Goal: Transaction & Acquisition: Purchase product/service

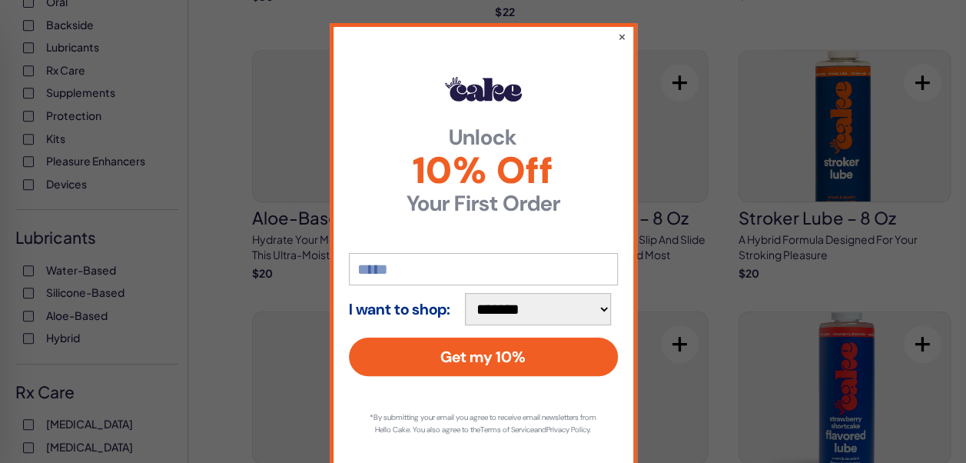
scroll to position [468, 0]
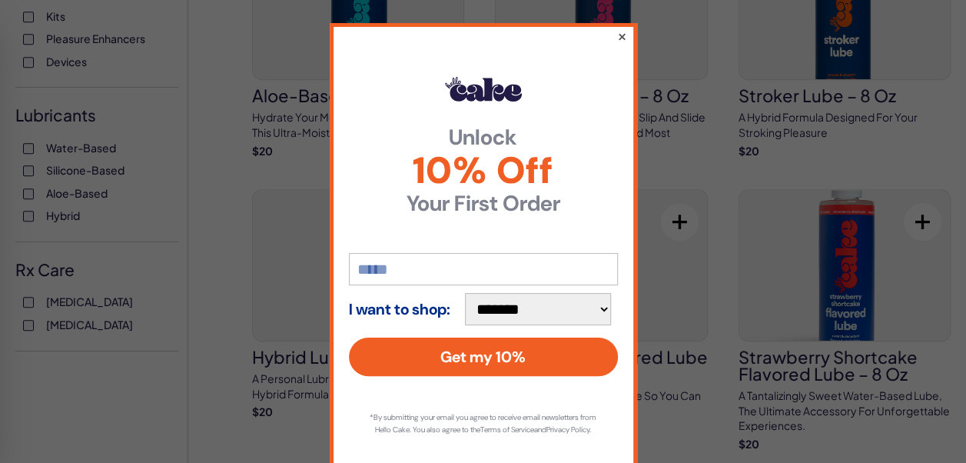
click at [616, 31] on button "×" at bounding box center [621, 36] width 10 height 18
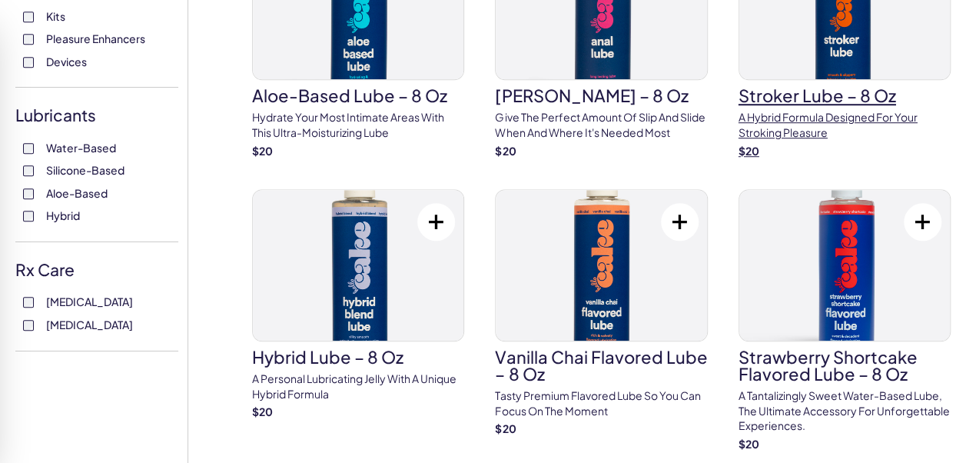
click at [793, 98] on h3 "Stroker Lube – 8 oz" at bounding box center [845, 95] width 212 height 17
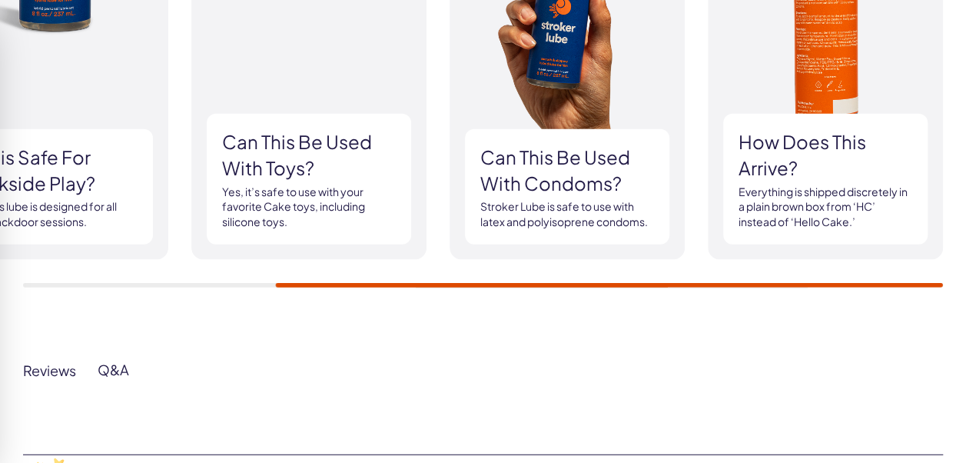
scroll to position [1739, 0]
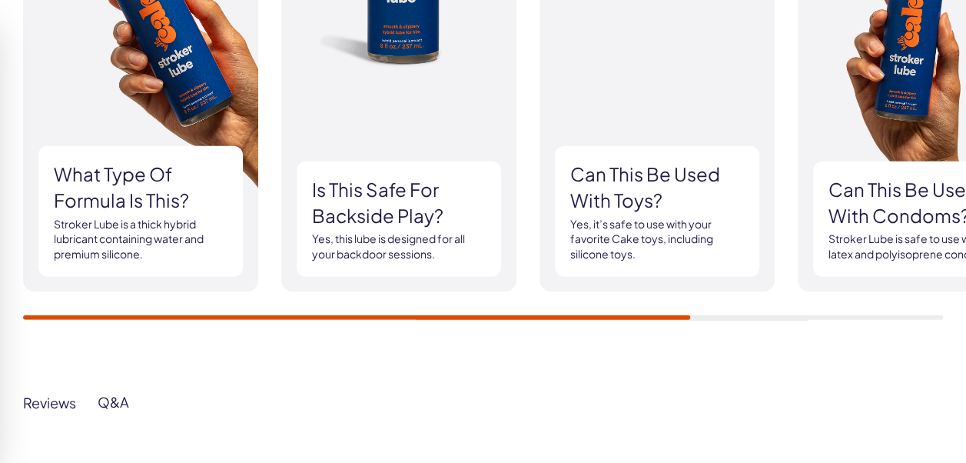
click at [118, 150] on div "What type of formula is this? Stroker Lube is a thick hybrid lubricant containi…" at bounding box center [140, 211] width 204 height 131
click at [94, 178] on h3 "What type of formula is this?" at bounding box center [141, 186] width 174 height 51
click at [123, 238] on p "Stroker Lube is a thick hybrid lubricant containing water and premium silicone." at bounding box center [141, 239] width 174 height 45
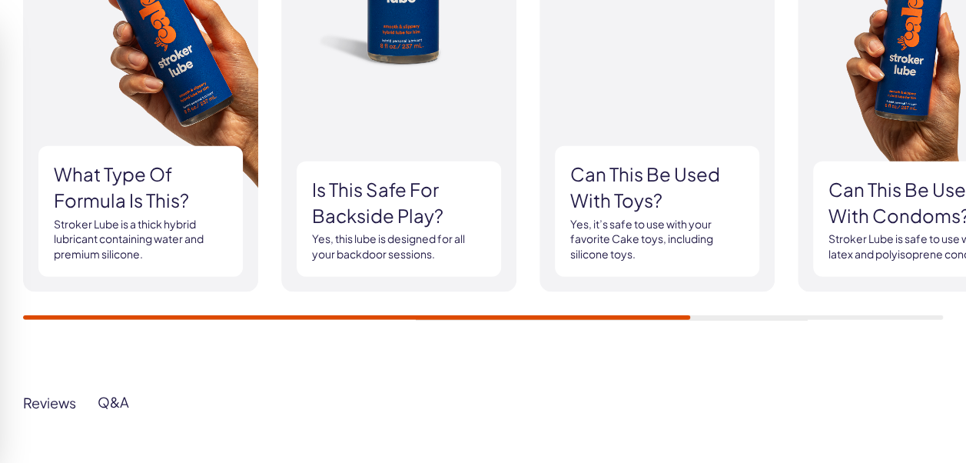
click at [118, 225] on p "Stroker Lube is a thick hybrid lubricant containing water and premium silicone." at bounding box center [141, 239] width 174 height 45
click at [115, 218] on p "Stroker Lube is a thick hybrid lubricant containing water and premium silicone." at bounding box center [141, 239] width 174 height 45
click at [97, 257] on p "Stroker Lube is a thick hybrid lubricant containing water and premium silicone." at bounding box center [141, 239] width 174 height 45
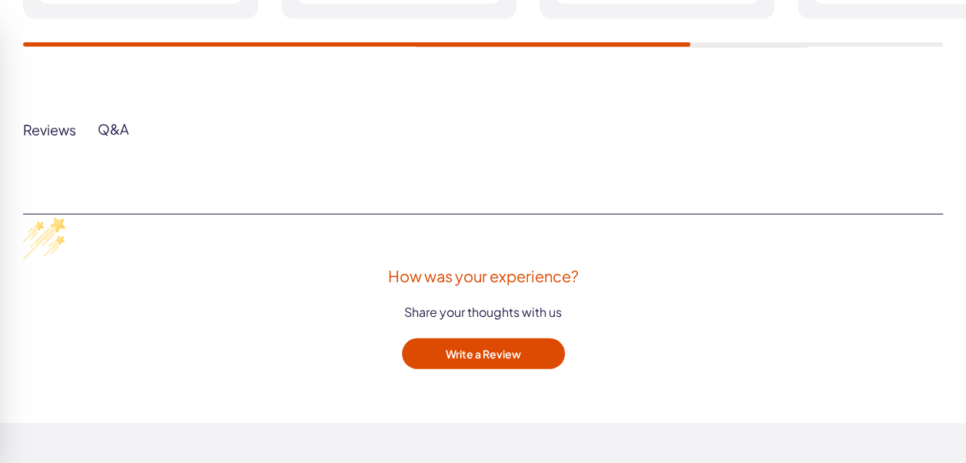
scroll to position [2015, 0]
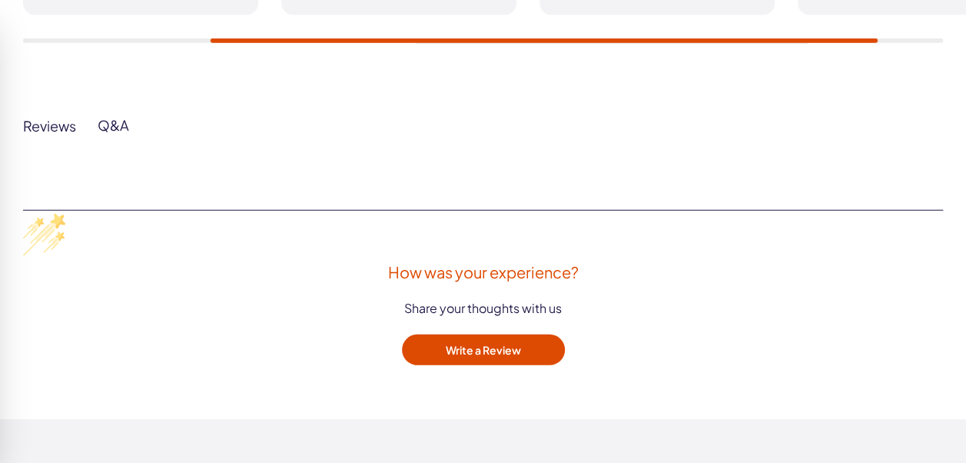
click at [45, 126] on div "Reviews" at bounding box center [49, 126] width 53 height 18
click at [49, 124] on div "Reviews" at bounding box center [49, 126] width 53 height 18
click at [51, 119] on div "Reviews" at bounding box center [49, 126] width 53 height 18
click at [51, 120] on div "Reviews" at bounding box center [49, 126] width 53 height 18
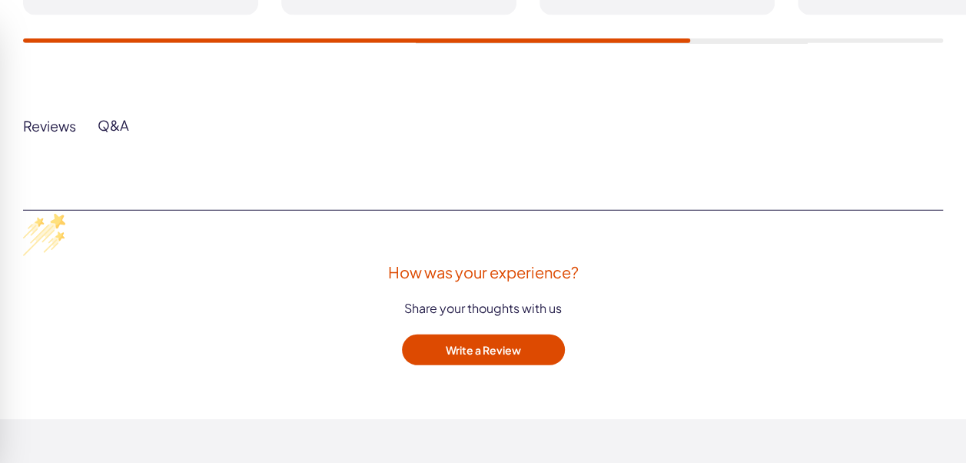
click at [105, 128] on div "Q&A" at bounding box center [114, 125] width 32 height 18
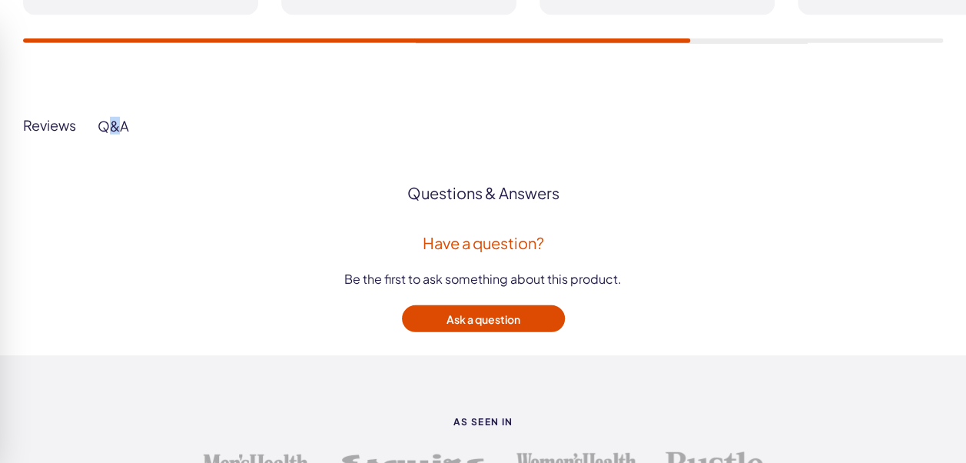
click at [105, 128] on div "Q&A" at bounding box center [114, 126] width 32 height 18
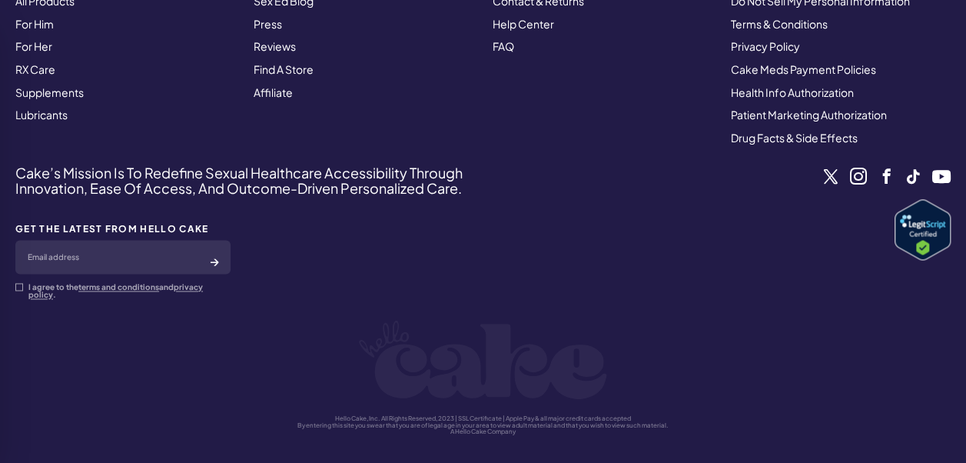
scroll to position [3957, 0]
